Goal: Task Accomplishment & Management: Complete application form

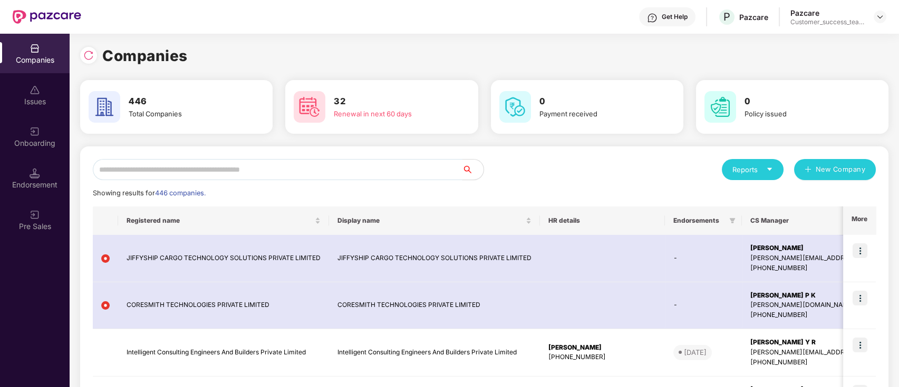
click at [262, 170] on input "text" at bounding box center [277, 169] width 369 height 21
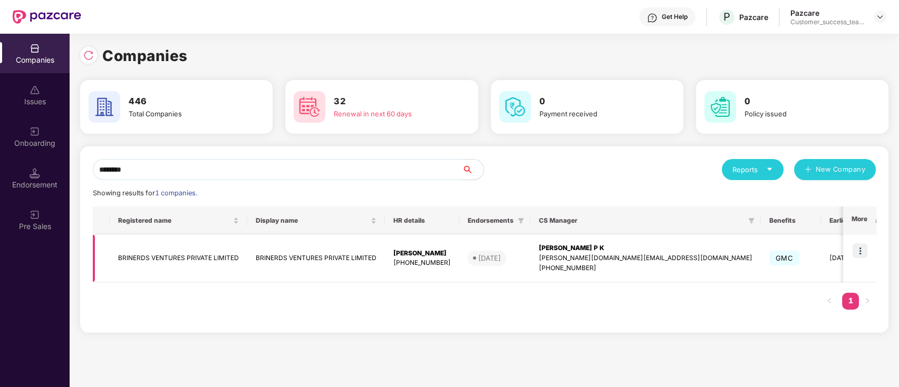
type input "********"
click at [861, 250] on img at bounding box center [859, 251] width 15 height 15
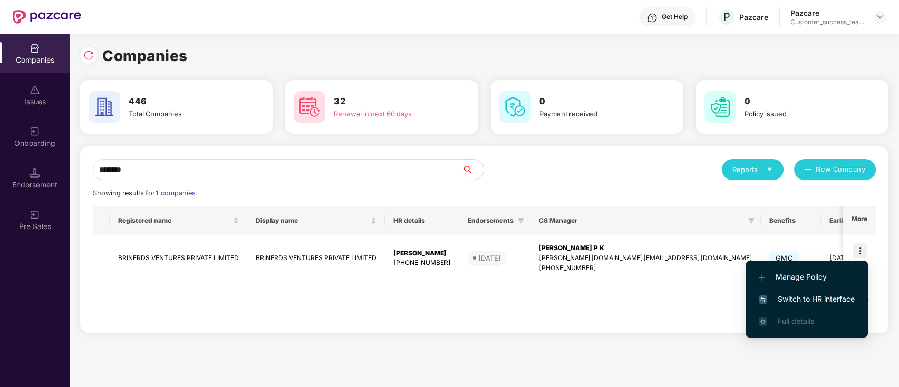
click at [853, 298] on span "Switch to HR interface" at bounding box center [806, 300] width 96 height 12
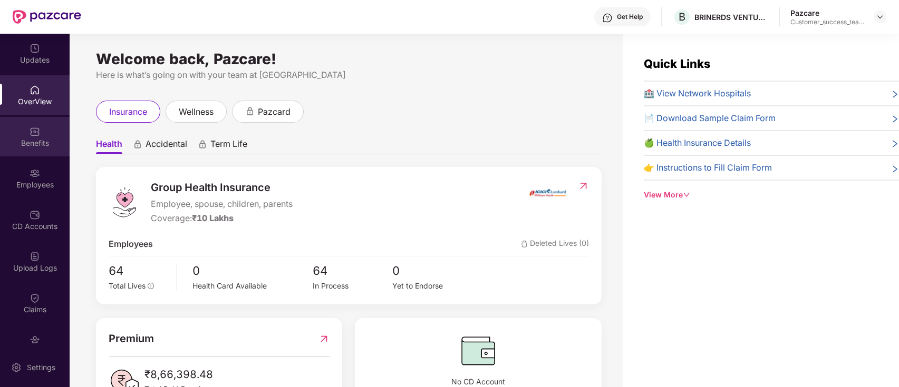
click at [41, 142] on div "Benefits" at bounding box center [35, 143] width 70 height 11
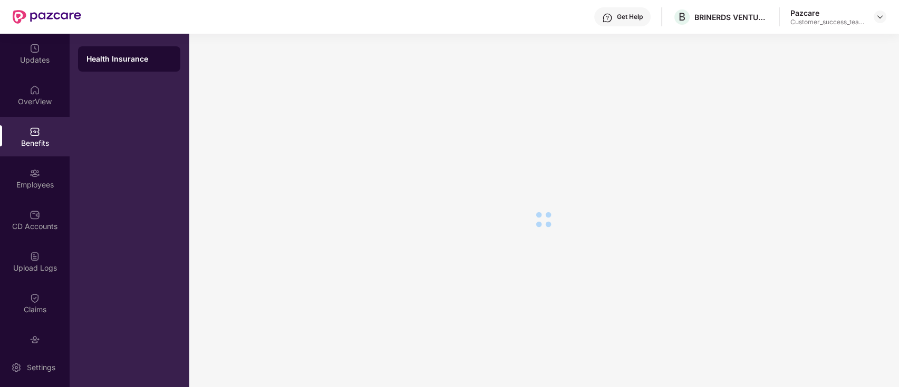
click at [26, 133] on div "Benefits" at bounding box center [35, 137] width 70 height 40
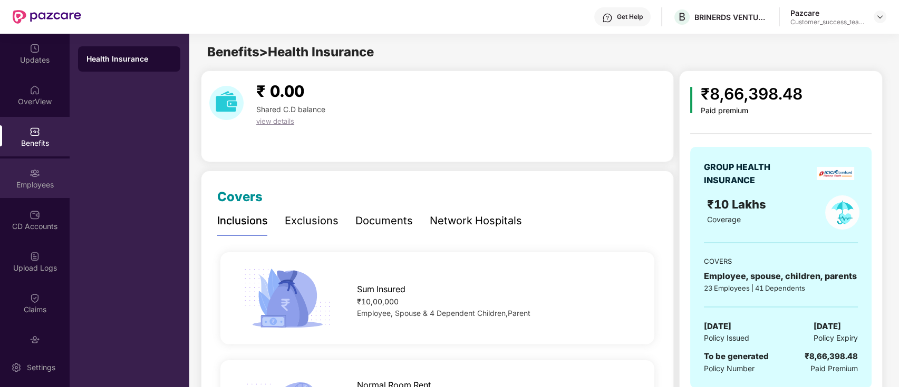
click at [38, 175] on div "Employees" at bounding box center [35, 179] width 70 height 40
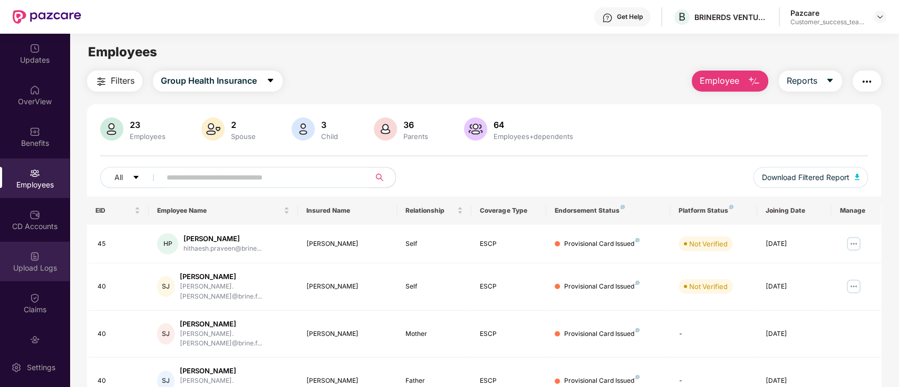
click at [25, 263] on div "Upload Logs" at bounding box center [35, 268] width 70 height 11
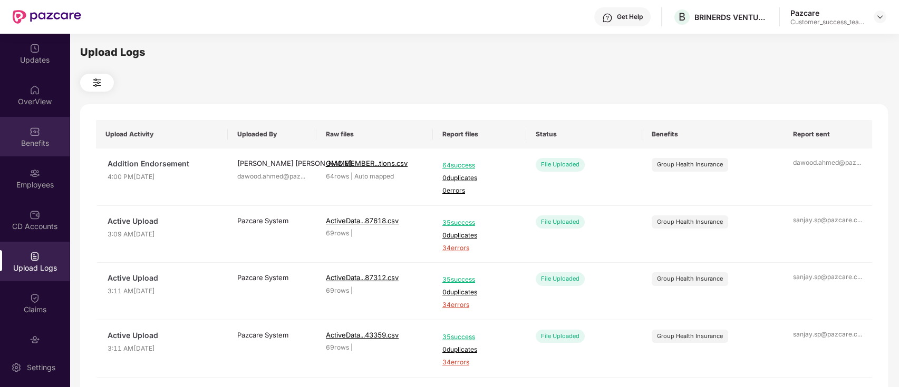
click at [30, 130] on img at bounding box center [35, 131] width 11 height 11
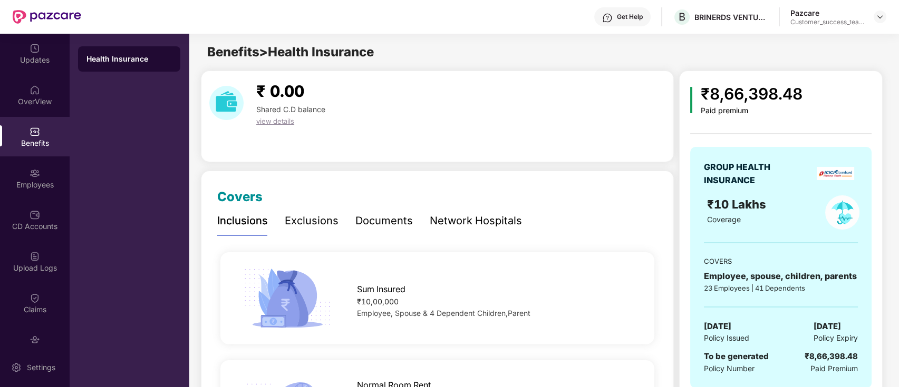
scroll to position [70, 0]
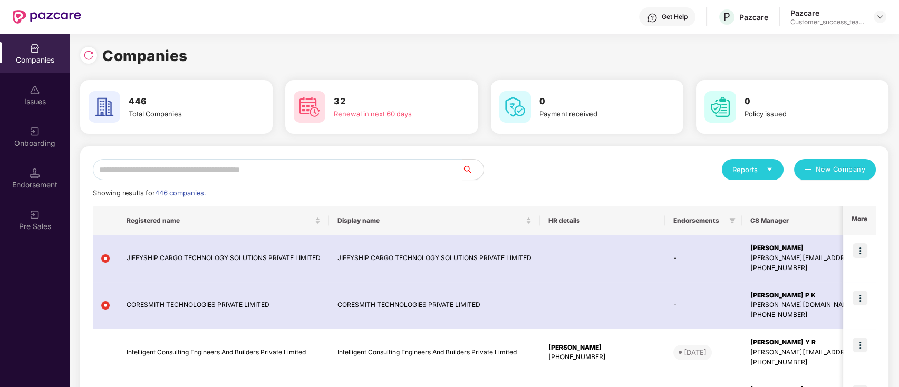
click at [229, 168] on input "text" at bounding box center [277, 169] width 369 height 21
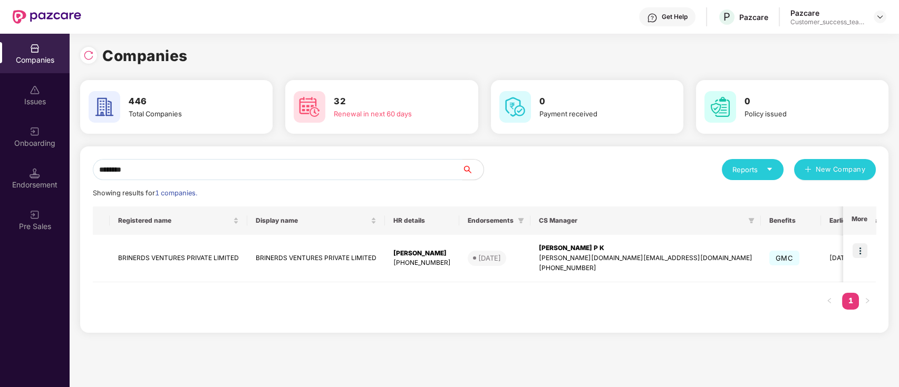
type input "********"
click at [51, 134] on div "Onboarding" at bounding box center [35, 137] width 70 height 40
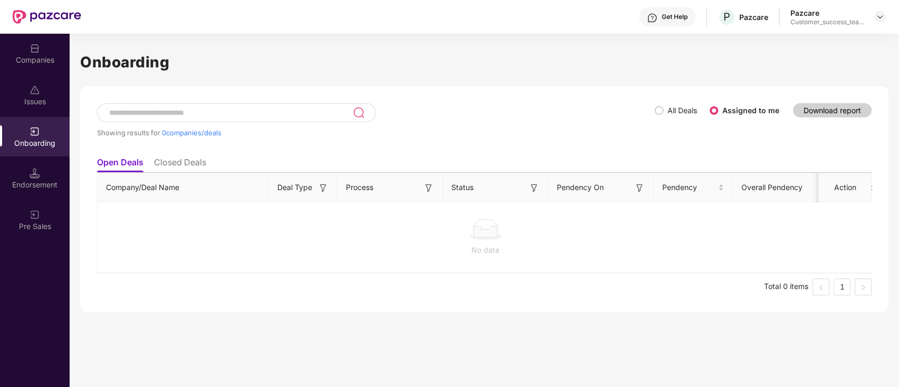
click at [662, 105] on label "All Deals" at bounding box center [678, 111] width 46 height 12
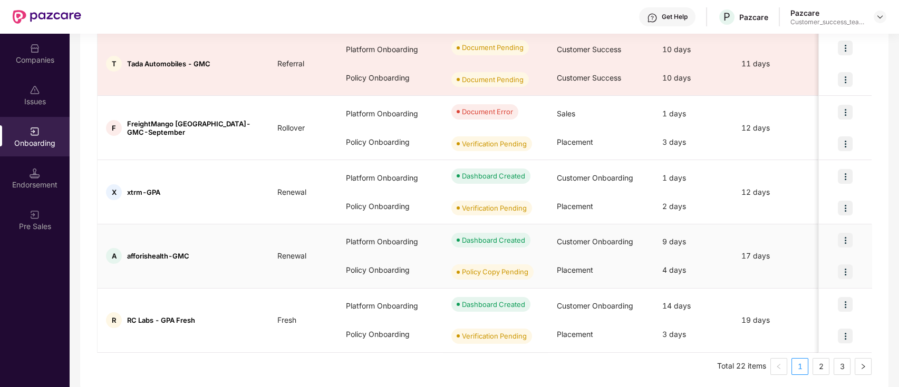
scroll to position [0, 0]
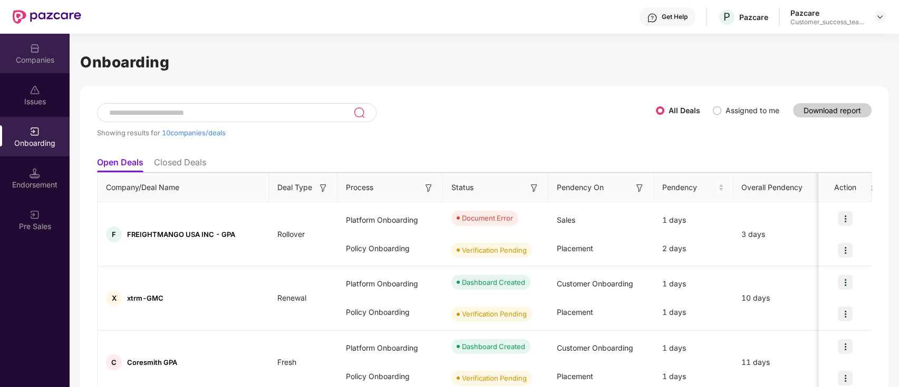
click at [43, 56] on div "Companies" at bounding box center [35, 60] width 70 height 11
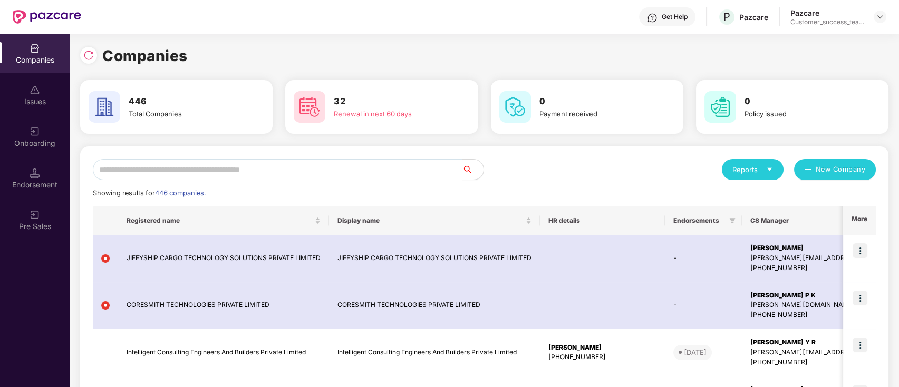
click at [270, 167] on input "text" at bounding box center [277, 169] width 369 height 21
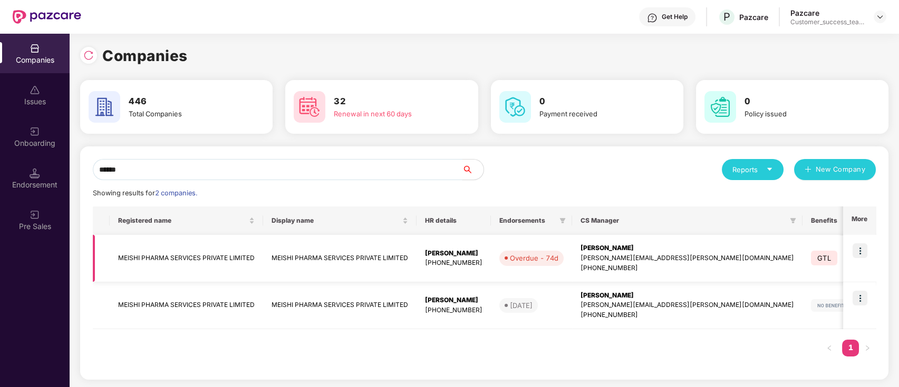
type input "******"
click at [334, 256] on td "MEISHI PHARMA SERVICES PRIVATE LIMITED" at bounding box center [339, 258] width 153 height 47
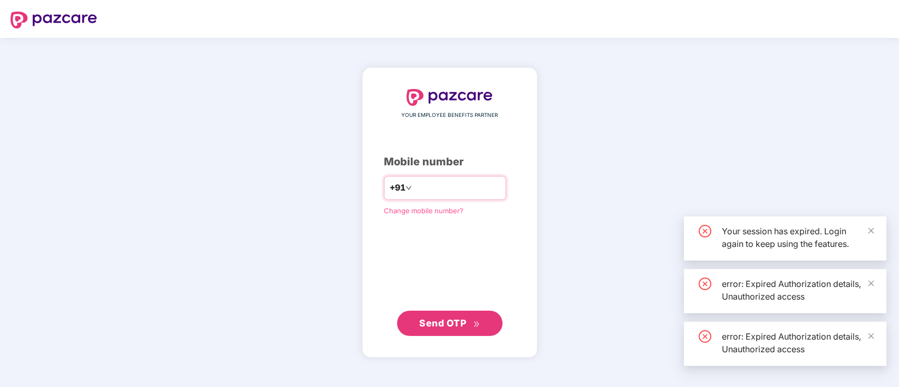
click at [416, 194] on input "number" at bounding box center [457, 188] width 86 height 17
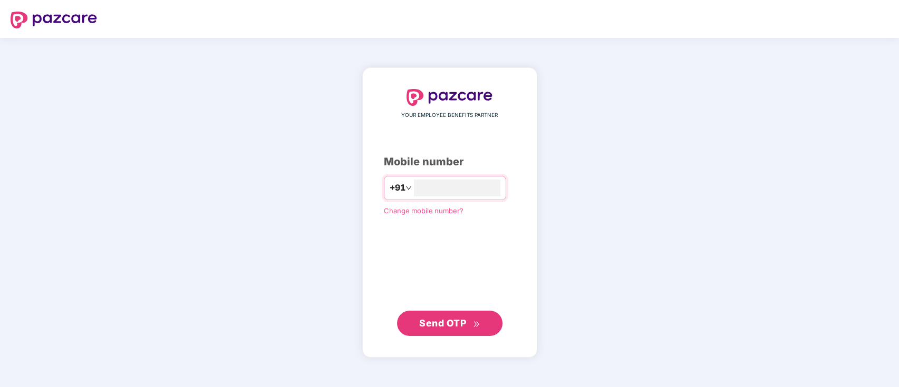
type input "**********"
click at [437, 324] on span "Send OTP" at bounding box center [442, 322] width 47 height 11
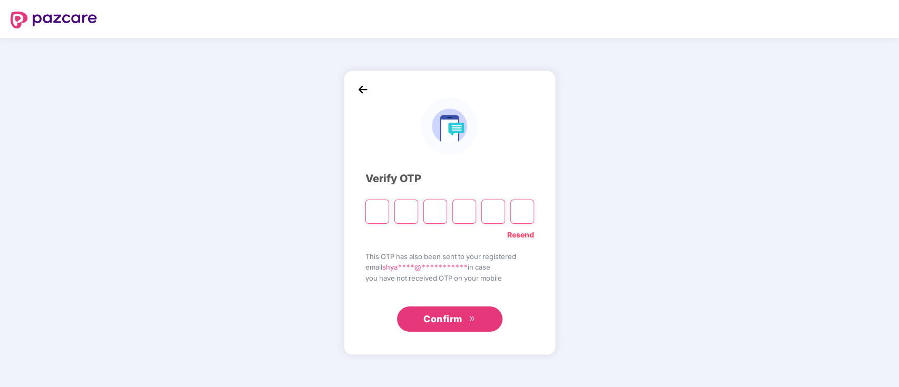
type input "*"
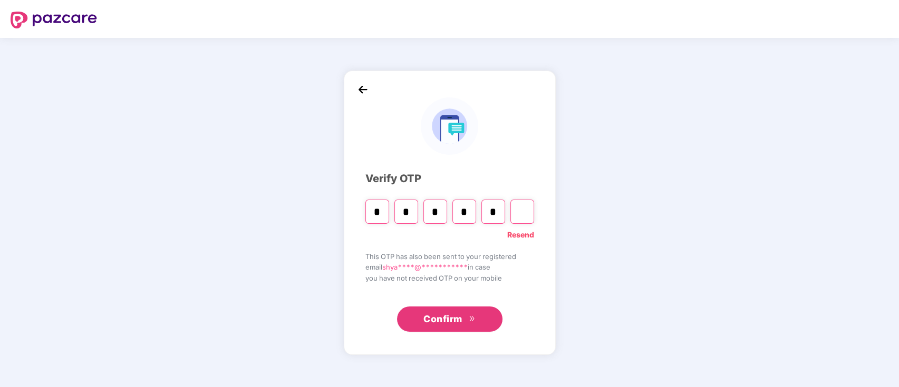
type input "*"
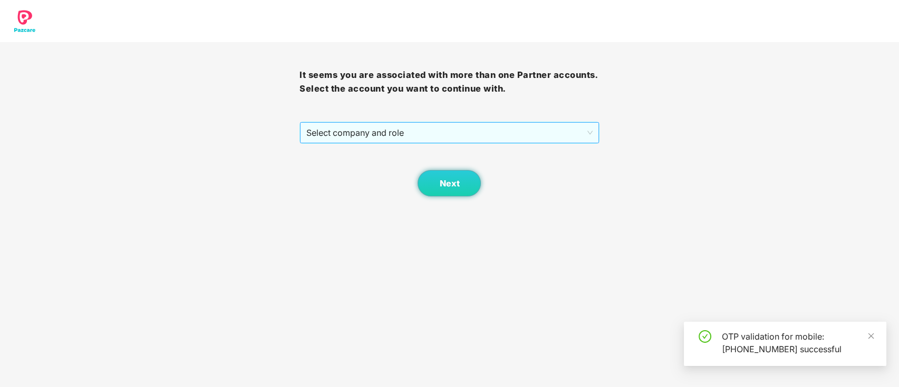
click at [406, 126] on span "Select company and role" at bounding box center [449, 133] width 286 height 20
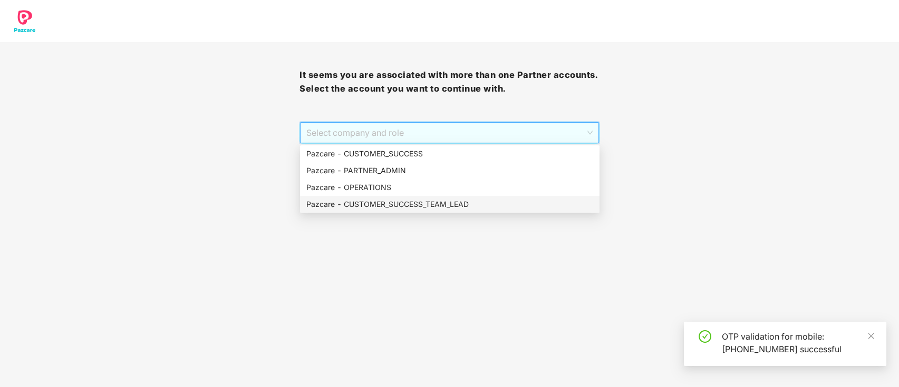
click at [426, 205] on div "Pazcare - CUSTOMER_SUCCESS_TEAM_LEAD" at bounding box center [449, 205] width 287 height 12
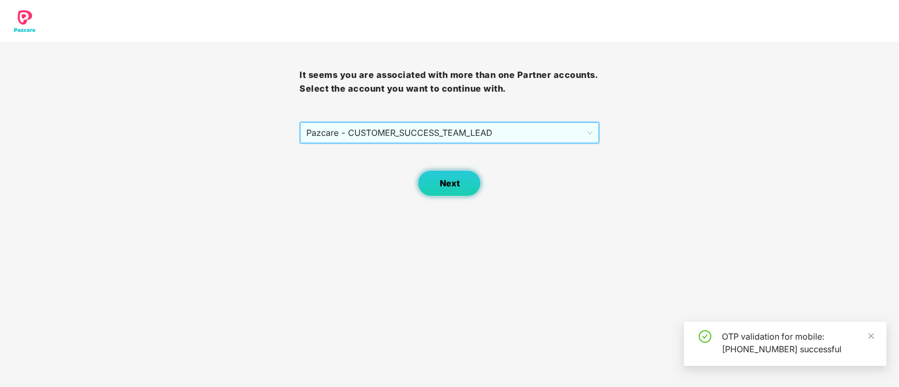
click at [446, 187] on span "Next" at bounding box center [449, 184] width 20 height 10
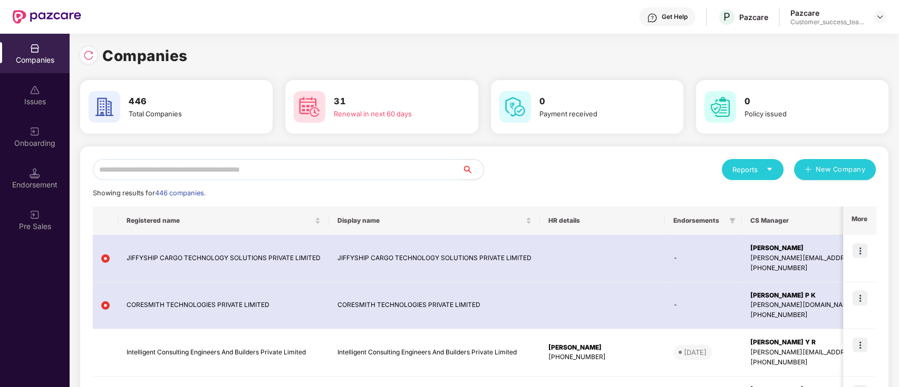
click at [433, 165] on input "text" at bounding box center [277, 169] width 369 height 21
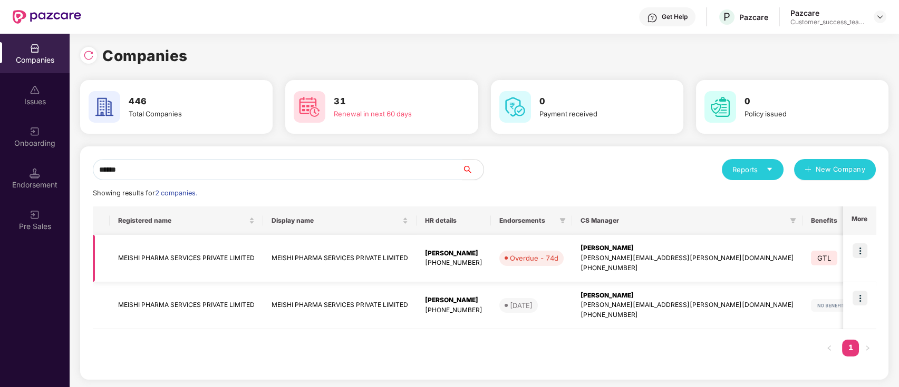
type input "******"
click at [434, 249] on div "[PERSON_NAME]" at bounding box center [453, 254] width 57 height 10
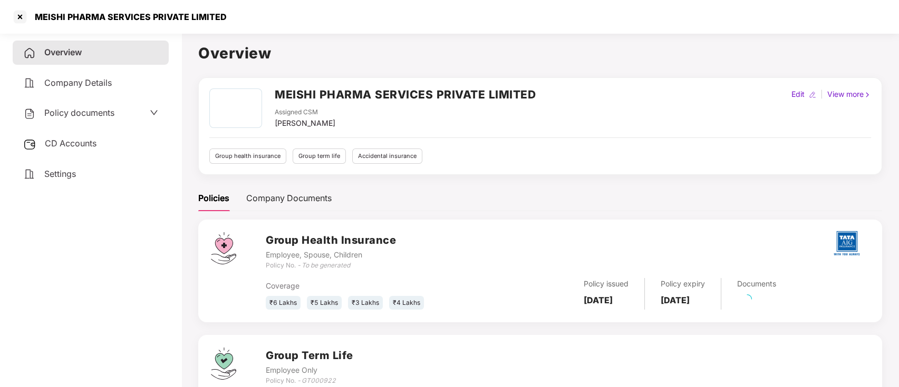
click at [94, 115] on span "Policy documents" at bounding box center [79, 113] width 70 height 11
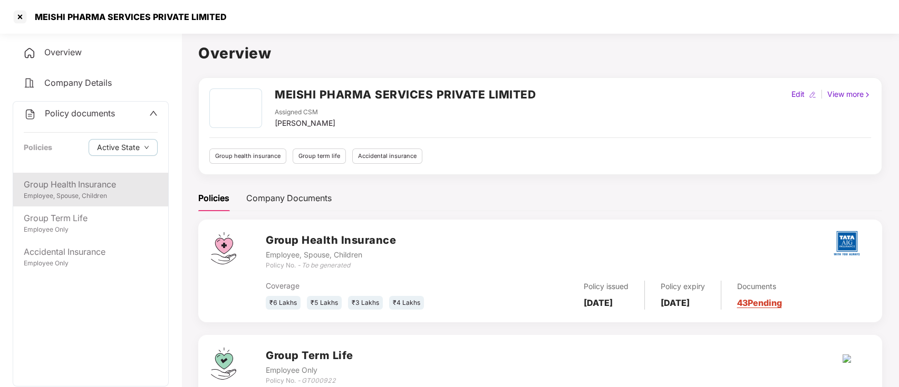
click at [110, 192] on div "Employee, Spouse, Children" at bounding box center [91, 196] width 134 height 10
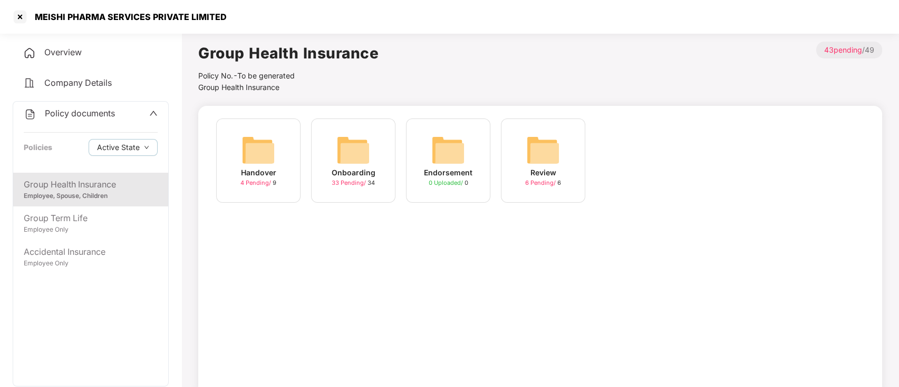
click at [340, 184] on span "33 Pending /" at bounding box center [350, 182] width 36 height 7
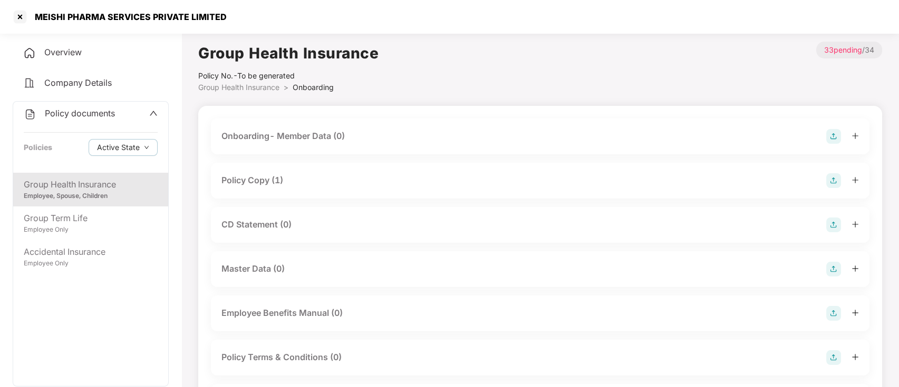
click at [268, 183] on div "Policy Copy (1)" at bounding box center [252, 180] width 62 height 13
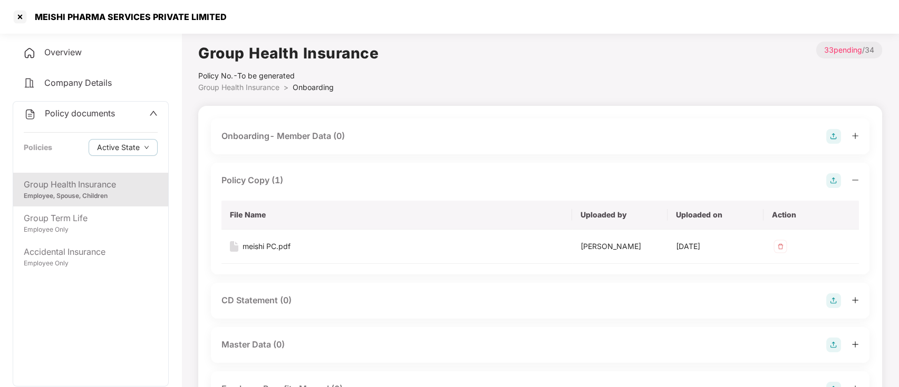
click at [271, 183] on div "Policy Copy (1)" at bounding box center [252, 180] width 62 height 13
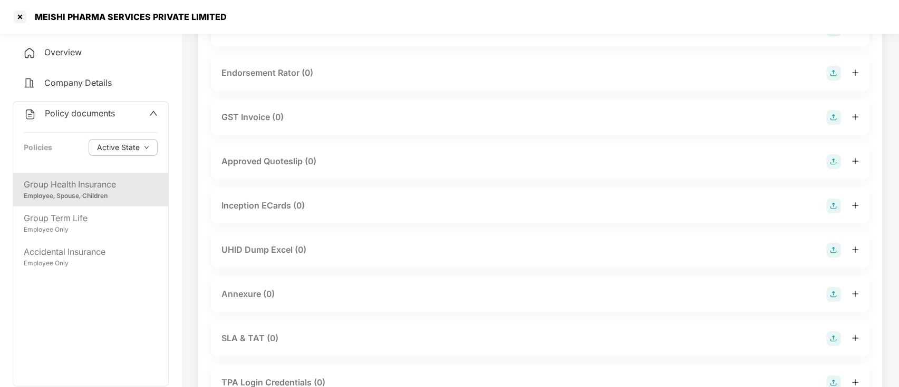
scroll to position [351, 0]
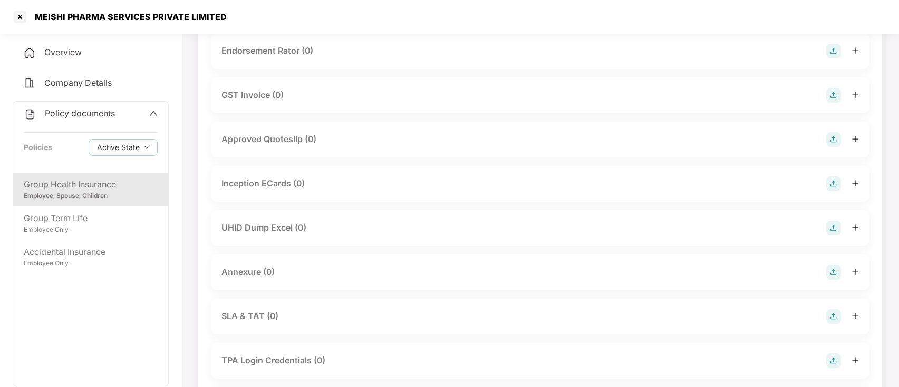
click at [301, 223] on div "UHID Dump Excel (0)" at bounding box center [263, 227] width 85 height 13
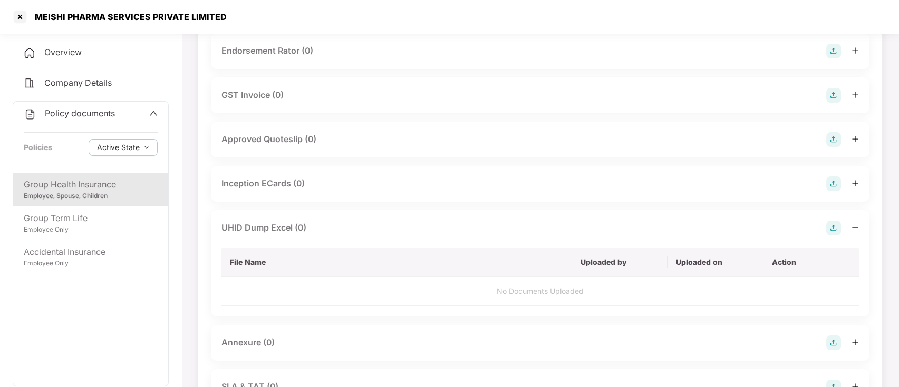
click at [833, 229] on img at bounding box center [833, 228] width 15 height 15
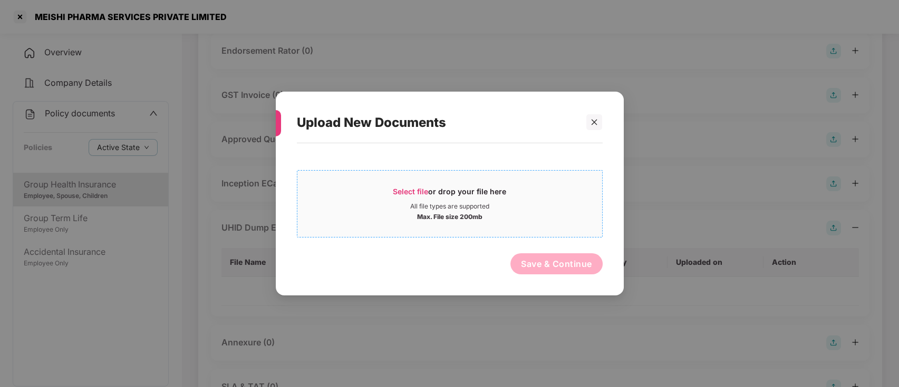
click at [411, 189] on span "Select file" at bounding box center [410, 191] width 35 height 9
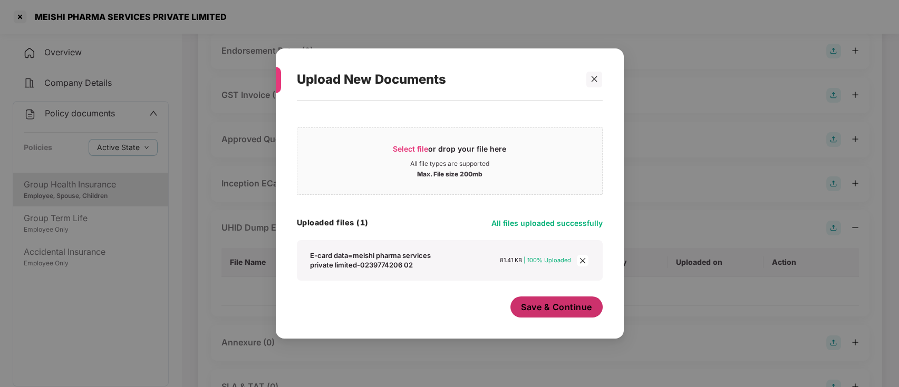
click at [553, 305] on span "Save & Continue" at bounding box center [556, 307] width 71 height 12
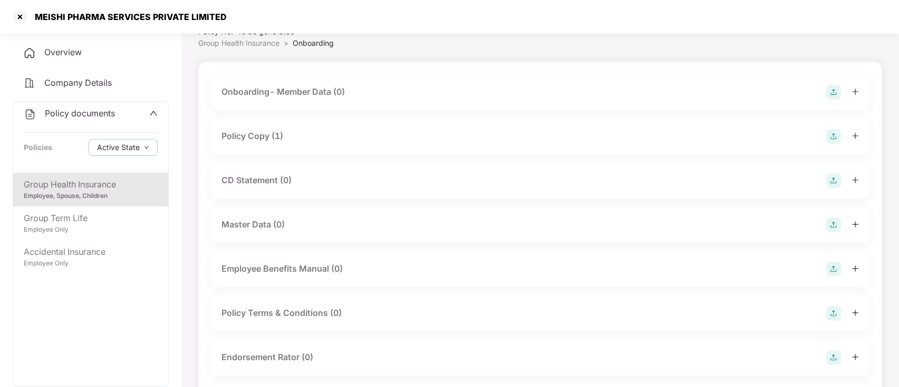
scroll to position [0, 0]
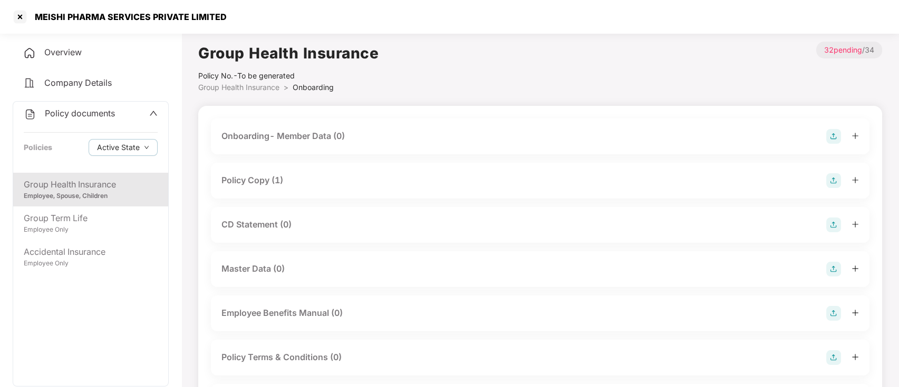
click at [455, 57] on div "Group Health Insurance Policy No.- To be generated Group Health Insurance > Onb…" at bounding box center [540, 68] width 684 height 52
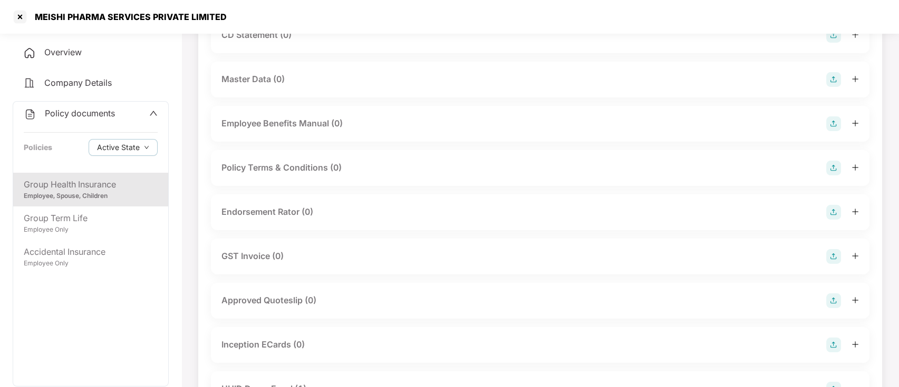
scroll to position [211, 0]
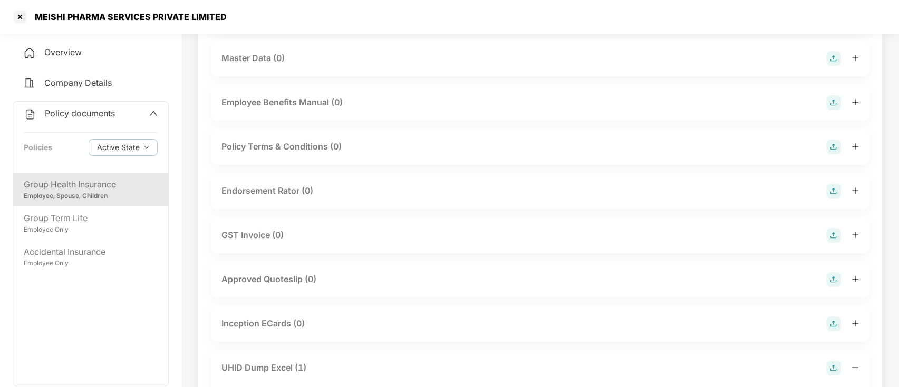
click at [334, 281] on div "Approved Quoteslip (0)" at bounding box center [539, 279] width 637 height 15
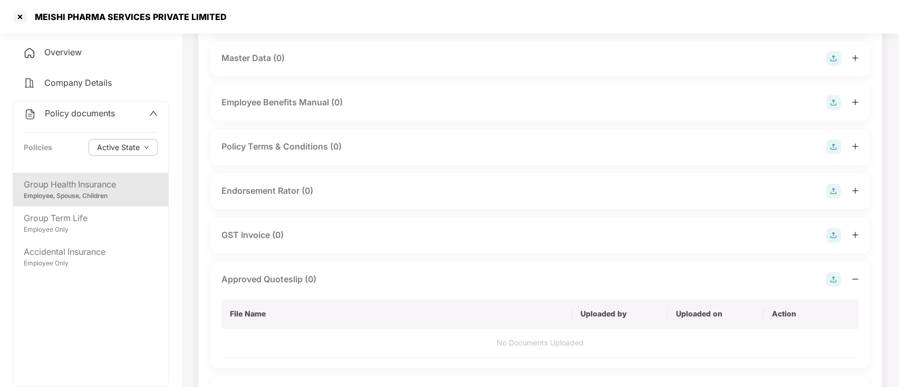
click at [831, 276] on img at bounding box center [833, 279] width 15 height 15
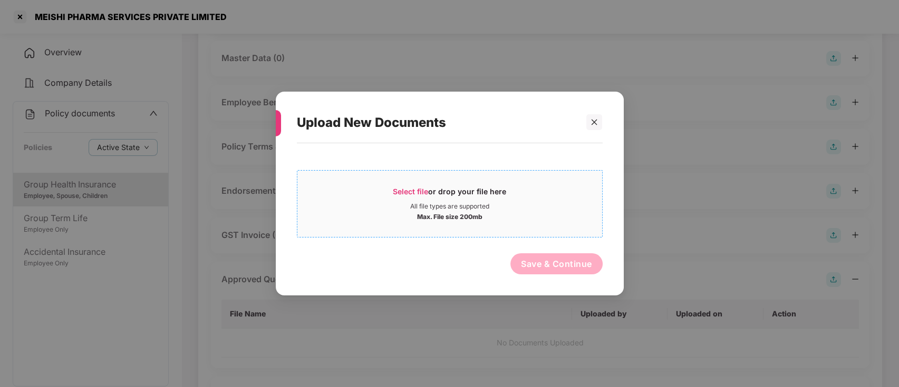
click at [422, 188] on span "Select file" at bounding box center [410, 191] width 35 height 9
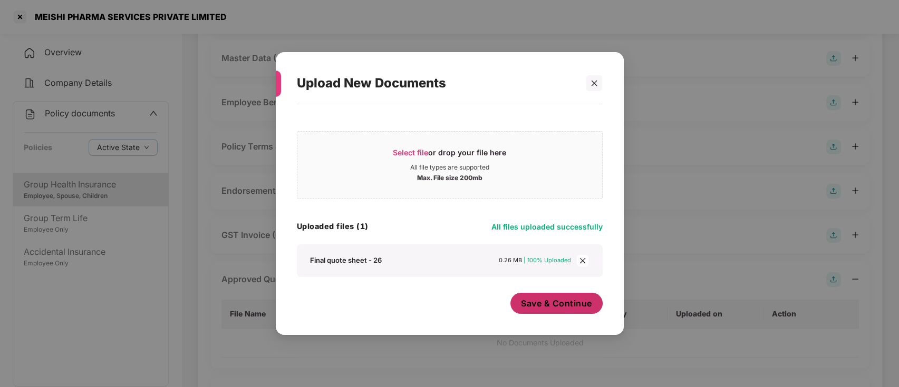
click at [548, 310] on button "Save & Continue" at bounding box center [556, 303] width 92 height 21
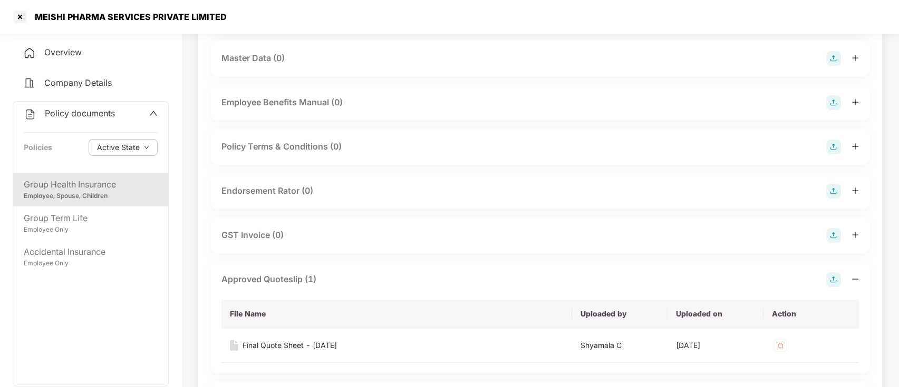
click at [290, 237] on div "GST Invoice (0)" at bounding box center [539, 235] width 637 height 15
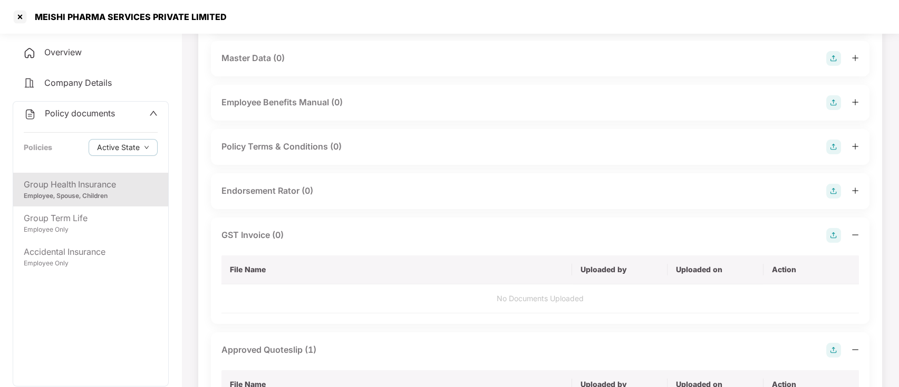
click at [833, 232] on img at bounding box center [833, 235] width 15 height 15
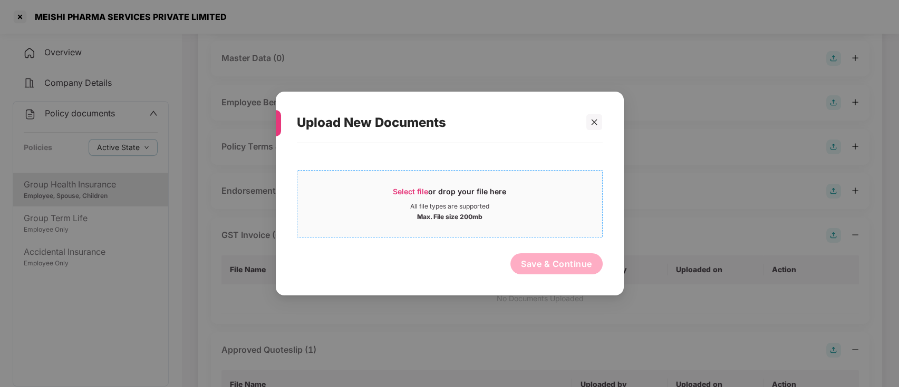
click at [416, 191] on span "Select file" at bounding box center [410, 191] width 35 height 9
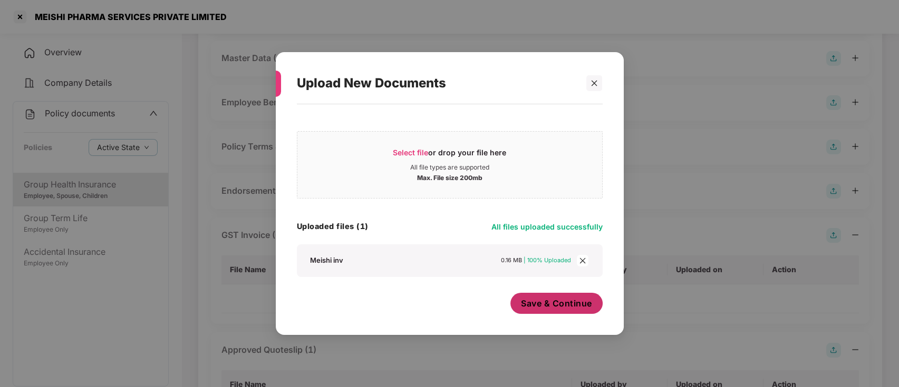
click at [540, 306] on span "Save & Continue" at bounding box center [556, 304] width 71 height 12
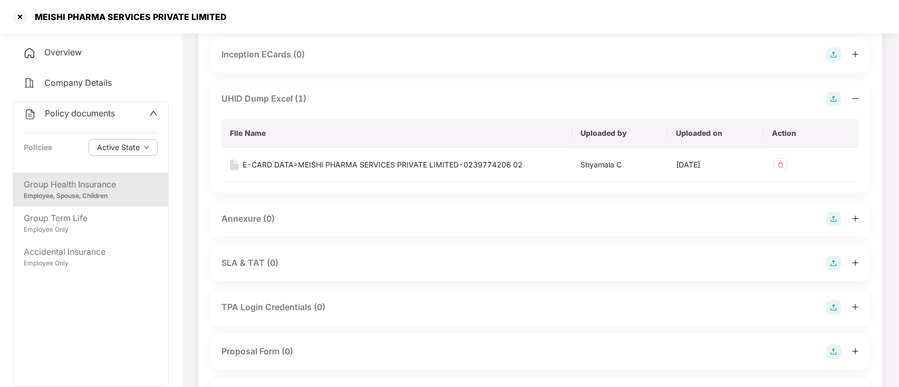
scroll to position [632, 0]
click at [298, 218] on div "Annexure (0)" at bounding box center [539, 218] width 637 height 15
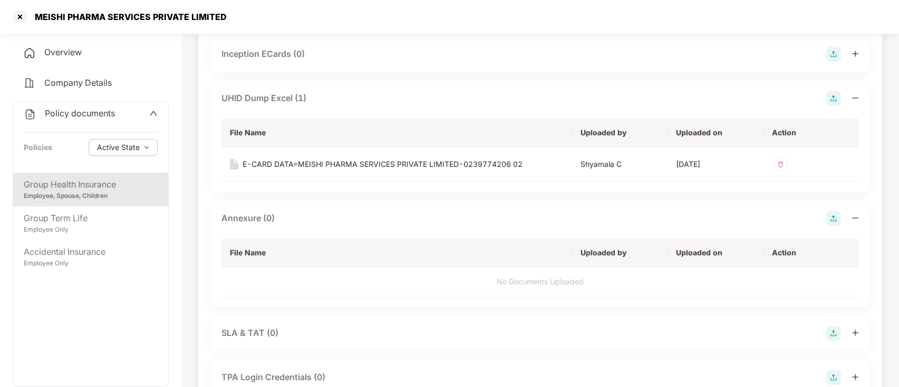
click at [835, 217] on img at bounding box center [833, 218] width 15 height 15
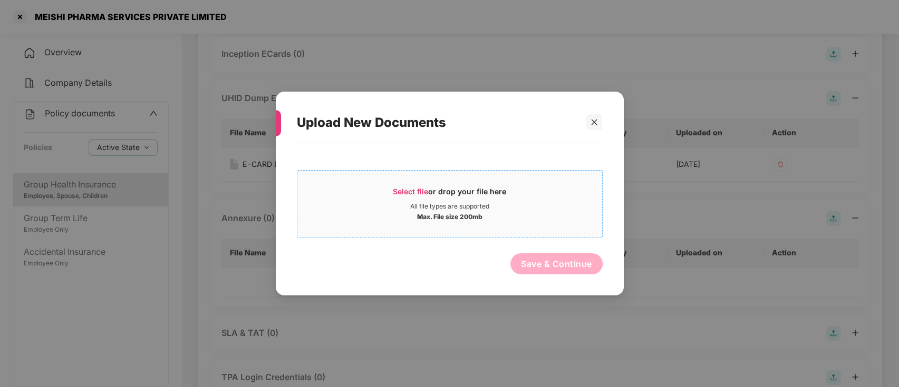
click at [405, 188] on span "Select file" at bounding box center [410, 191] width 35 height 9
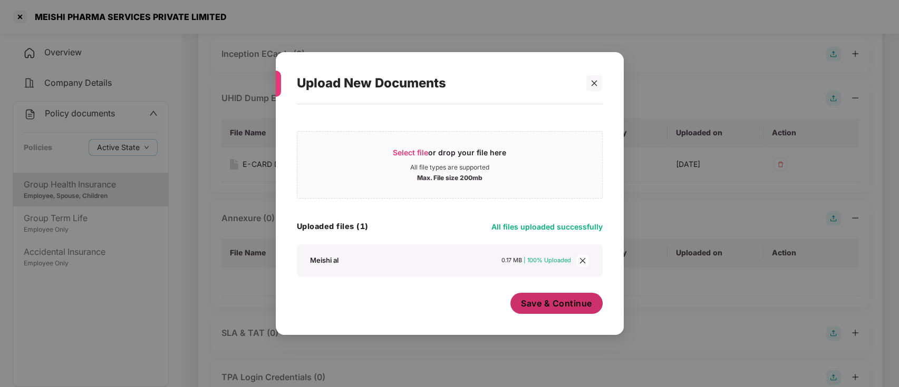
click at [568, 304] on span "Save & Continue" at bounding box center [556, 304] width 71 height 12
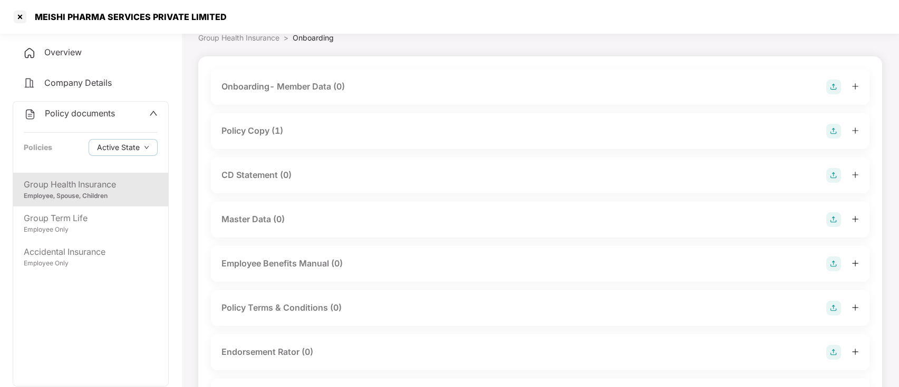
scroll to position [0, 0]
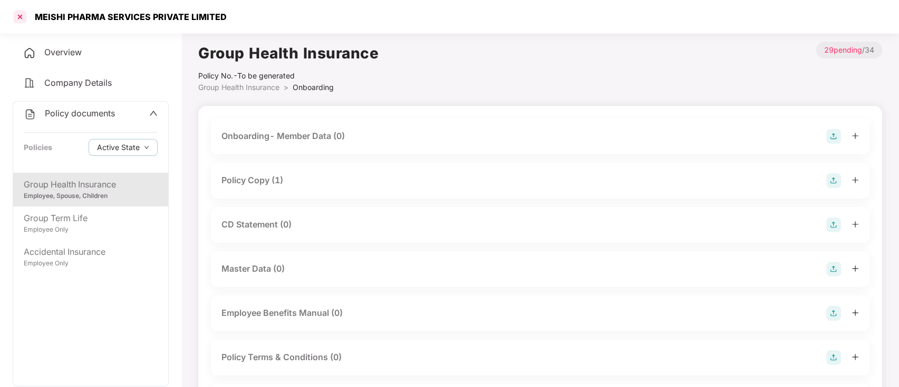
click at [24, 18] on div at bounding box center [20, 16] width 17 height 17
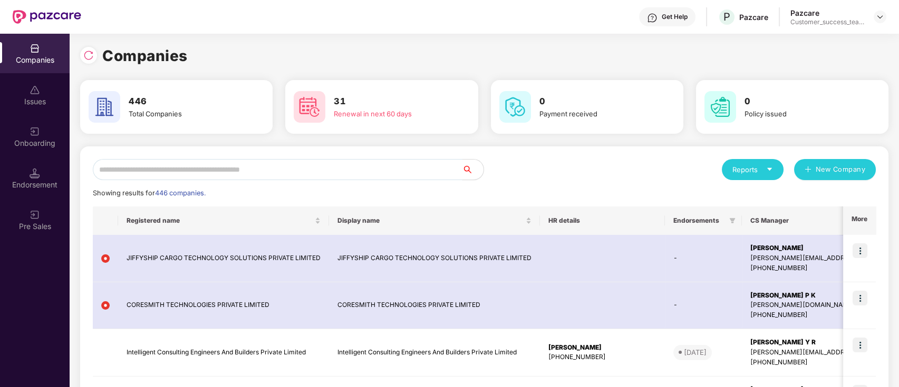
click at [347, 168] on input "text" at bounding box center [277, 169] width 369 height 21
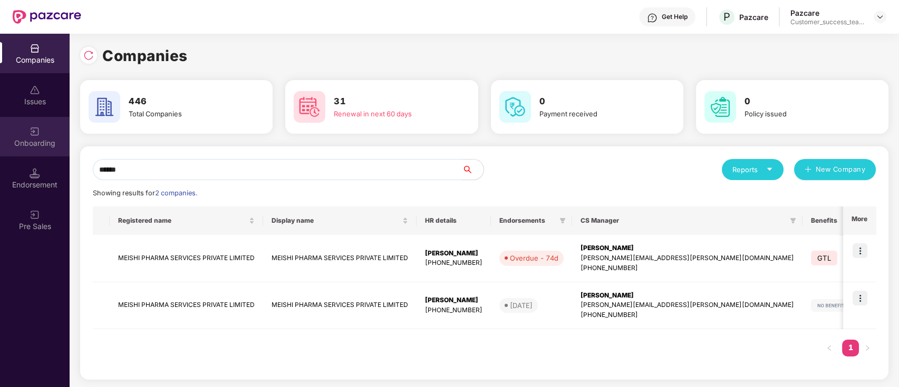
type input "******"
click at [21, 125] on div "Onboarding" at bounding box center [35, 137] width 70 height 40
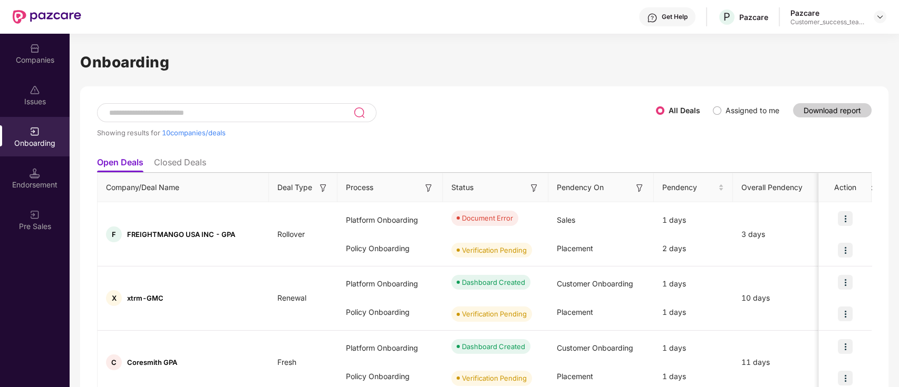
click at [320, 110] on input at bounding box center [230, 113] width 245 height 9
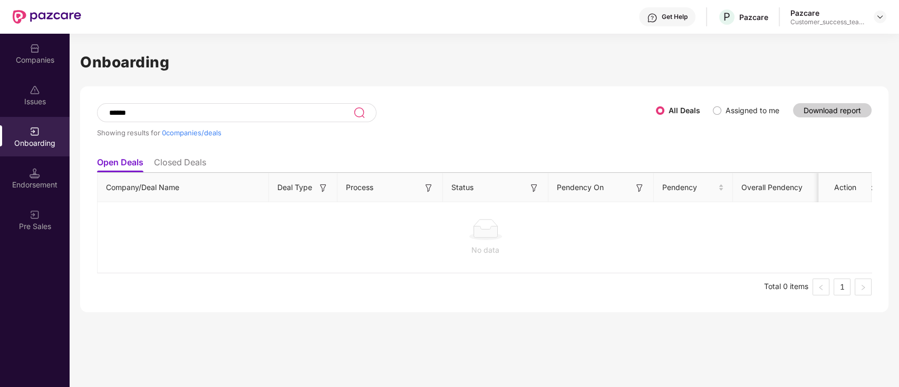
click at [256, 109] on input "******" at bounding box center [230, 113] width 245 height 9
type input "*"
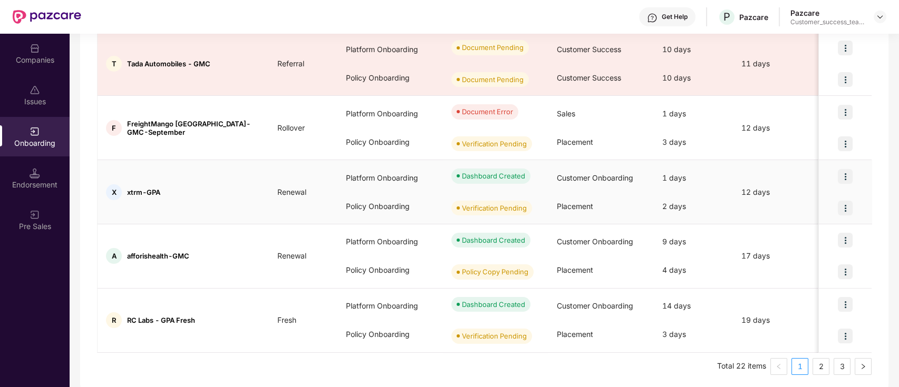
scroll to position [495, 0]
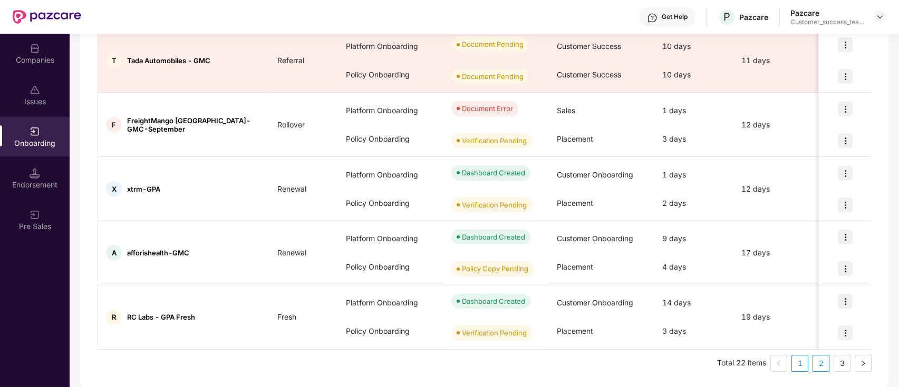
click at [815, 364] on link "2" at bounding box center [821, 364] width 16 height 16
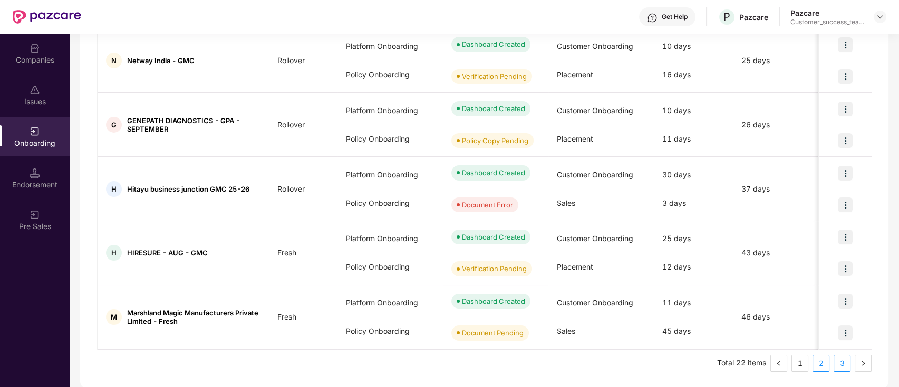
click at [847, 366] on link "3" at bounding box center [842, 364] width 16 height 16
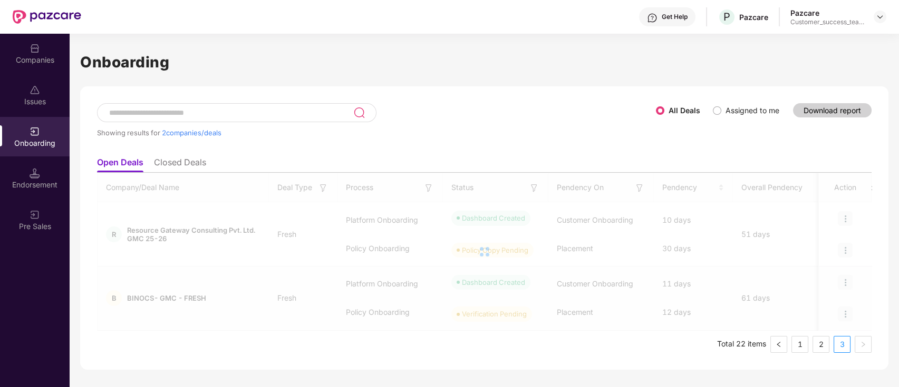
scroll to position [0, 0]
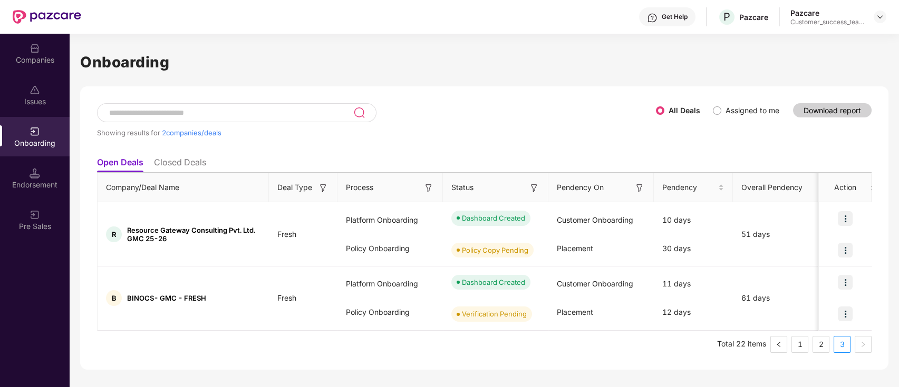
click at [28, 55] on div "Companies" at bounding box center [35, 60] width 70 height 11
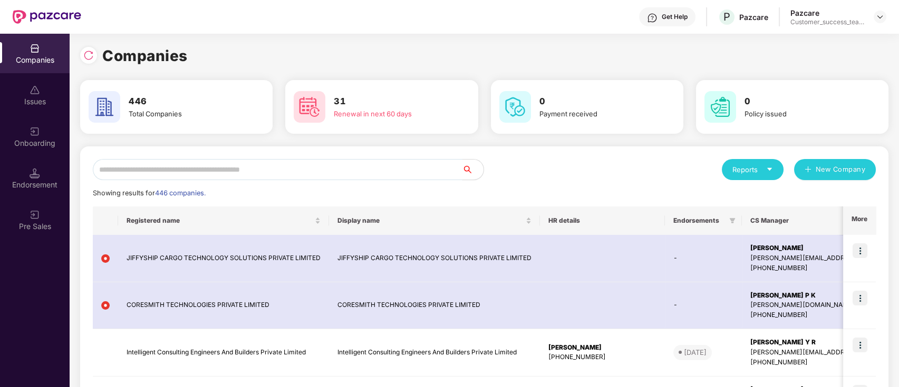
click at [335, 167] on input "text" at bounding box center [277, 169] width 369 height 21
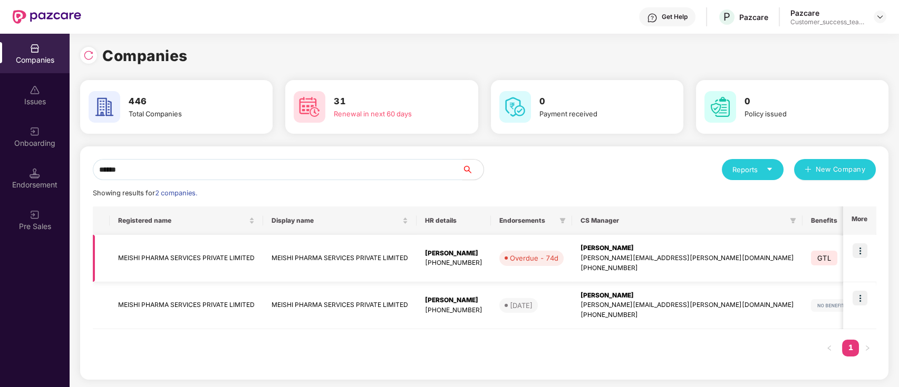
type input "******"
click at [860, 248] on img at bounding box center [859, 251] width 15 height 15
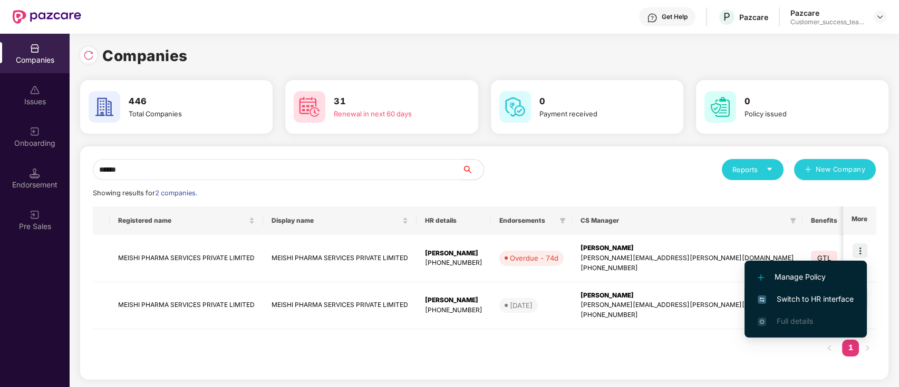
click at [844, 301] on span "Switch to HR interface" at bounding box center [805, 300] width 96 height 12
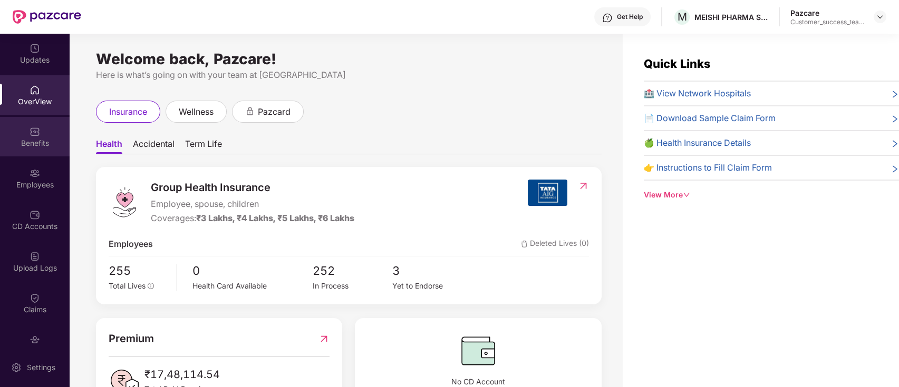
click at [36, 141] on div "Benefits" at bounding box center [35, 143] width 70 height 11
